Goal: Find specific page/section: Find specific page/section

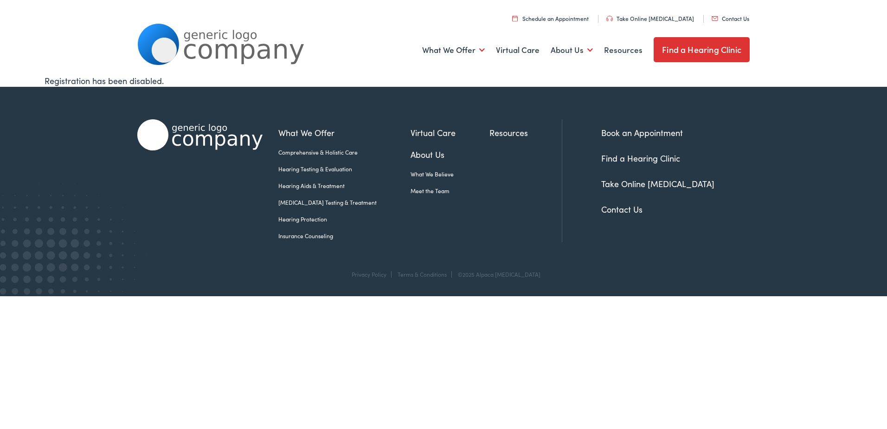
click at [415, 187] on link "Meet the Team" at bounding box center [450, 191] width 79 height 8
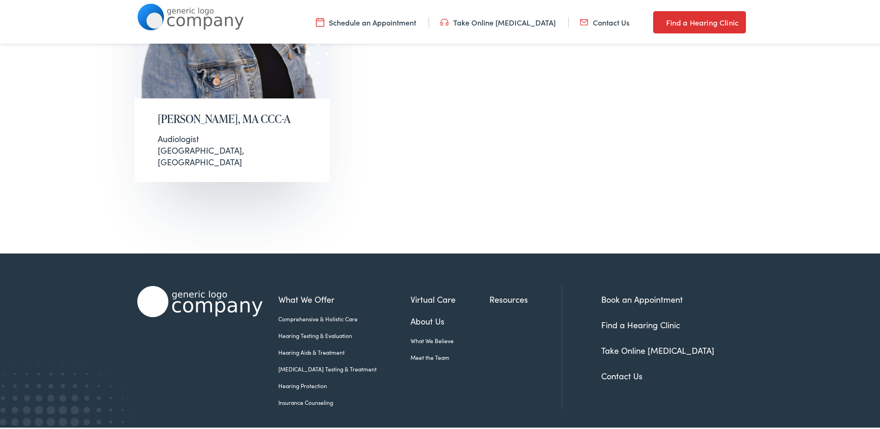
scroll to position [278, 0]
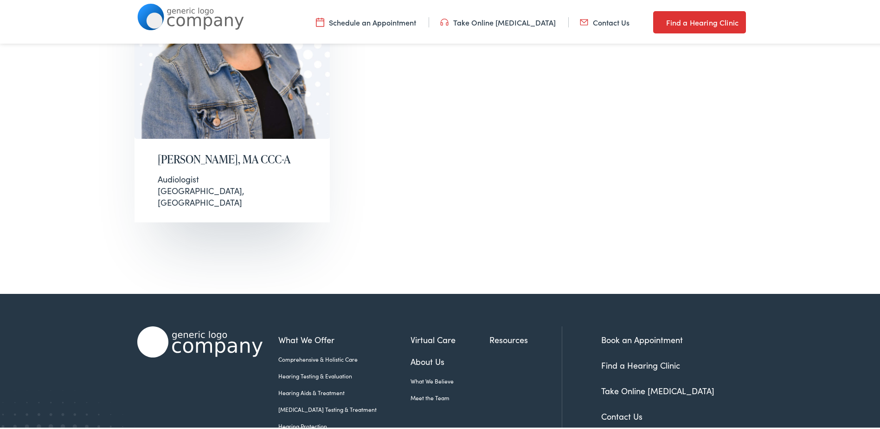
click at [213, 131] on img at bounding box center [233, 29] width 196 height 215
